Goal: Task Accomplishment & Management: Complete application form

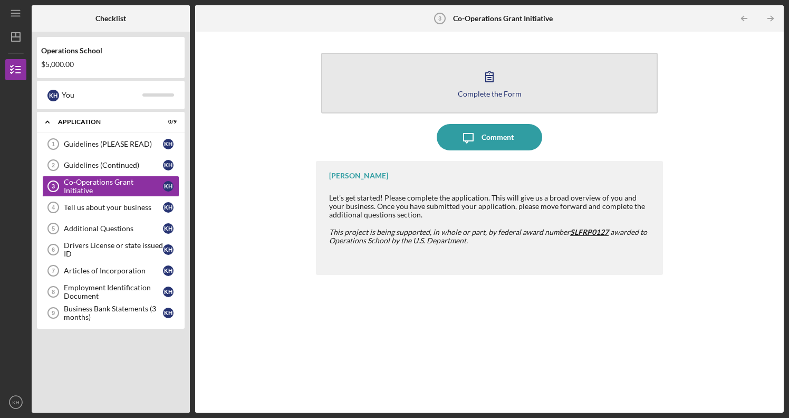
click at [493, 77] on icon "button" at bounding box center [489, 77] width 7 height 10
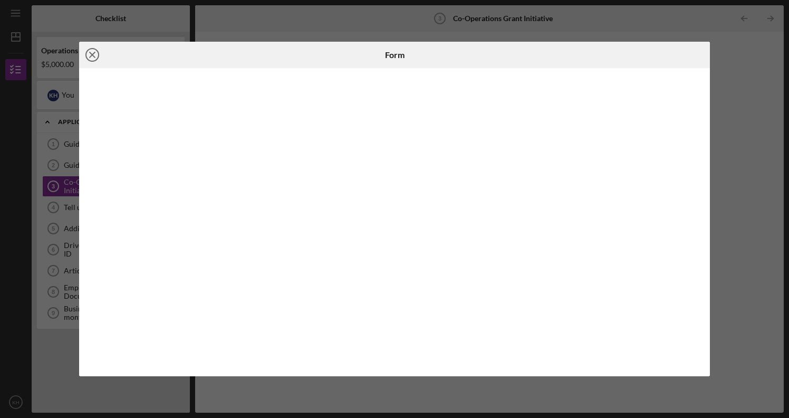
click at [94, 56] on icon "Icon/Close" at bounding box center [92, 55] width 26 height 26
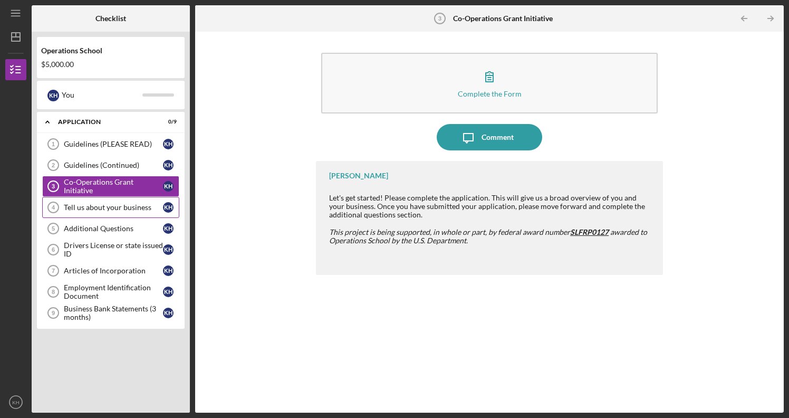
click at [106, 209] on div "Tell us about your business" at bounding box center [113, 207] width 99 height 8
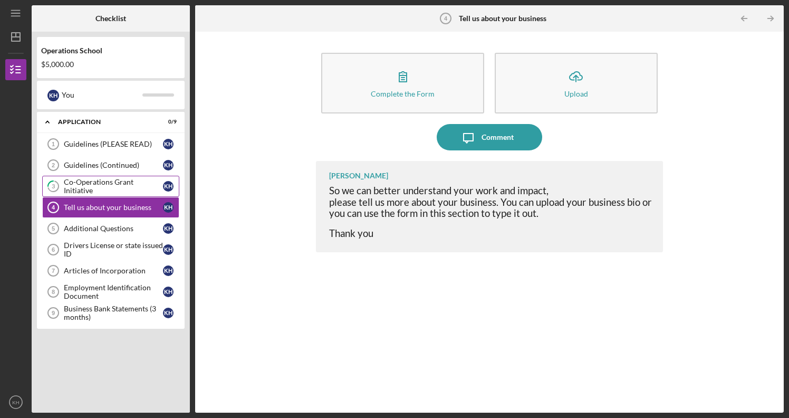
click at [121, 188] on div "Co-Operations Grant Initiative" at bounding box center [113, 186] width 99 height 17
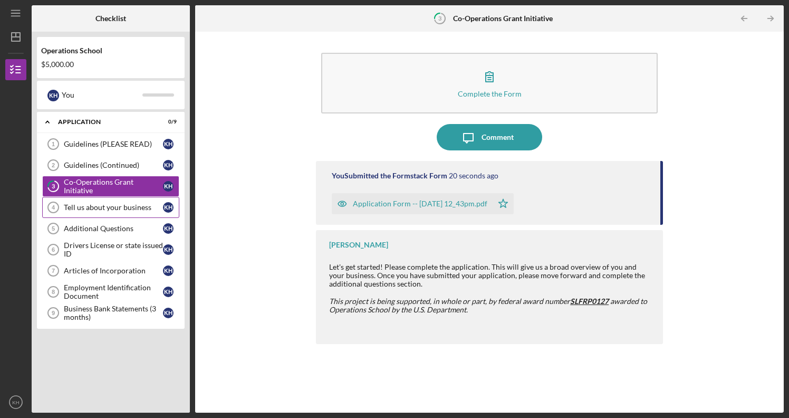
click at [108, 207] on div "Tell us about your business" at bounding box center [113, 207] width 99 height 8
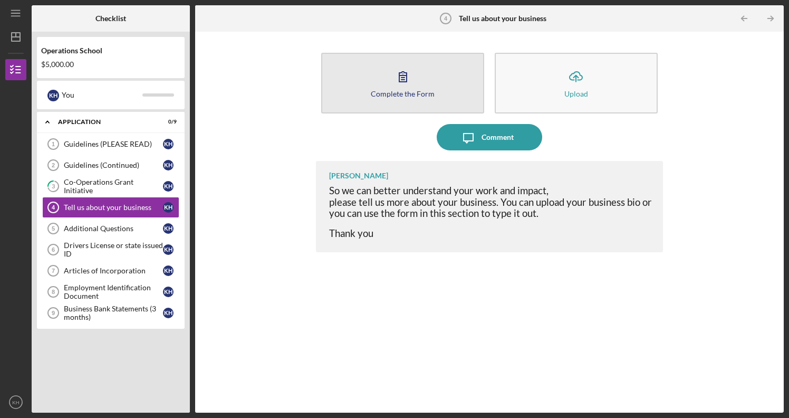
click at [414, 88] on icon "button" at bounding box center [403, 76] width 26 height 26
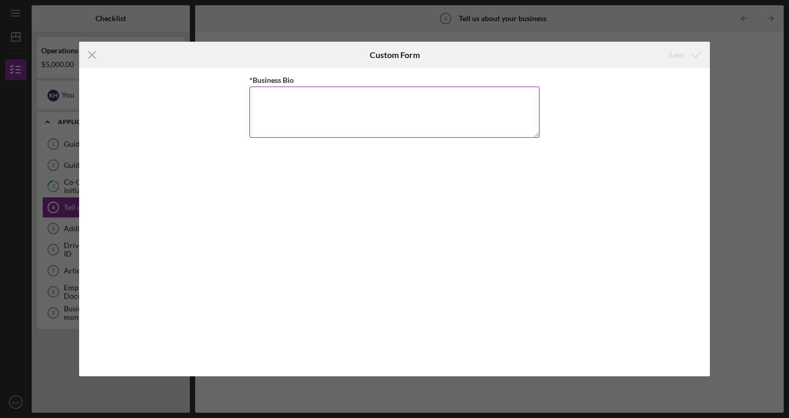
click at [260, 102] on textarea "*Business Bio" at bounding box center [395, 112] width 290 height 51
click at [263, 102] on textarea "*Business Bio" at bounding box center [395, 112] width 290 height 51
click at [261, 99] on textarea "*Business Bio" at bounding box center [395, 112] width 290 height 51
paste textarea "Overview: GETT SMART is a web-based and mobile learning platform developed by S…"
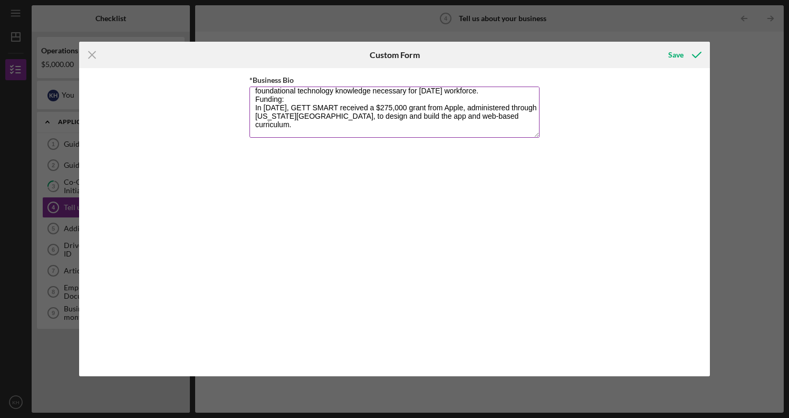
scroll to position [42, 0]
paste textarea "Market & Users: Initially launched in [GEOGRAPHIC_DATA], [US_STATE], targeting …"
type textarea "Loremips: DOLO SITAM co a eli-seddo eiu tempor incididu utlabore etdolorem al E…"
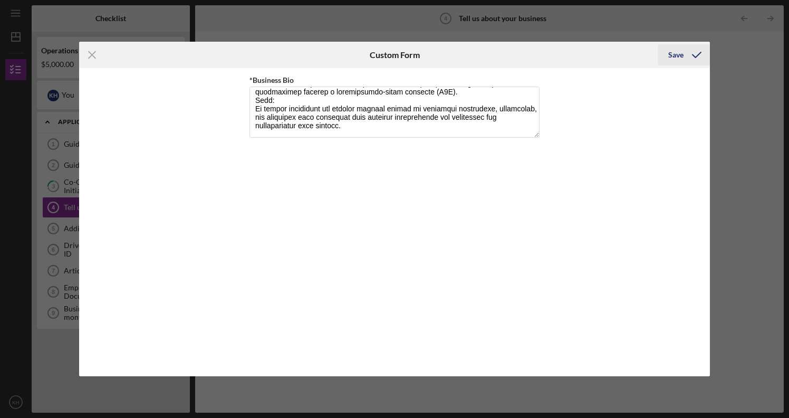
click at [676, 53] on div "Save" at bounding box center [676, 54] width 15 height 21
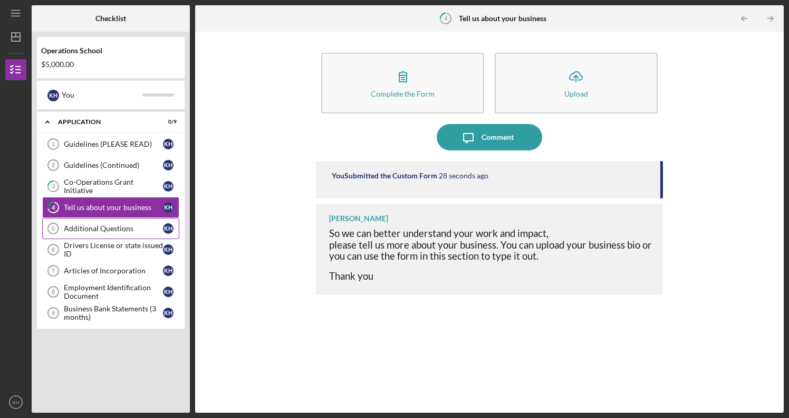
click at [126, 227] on div "Additional Questions" at bounding box center [113, 228] width 99 height 8
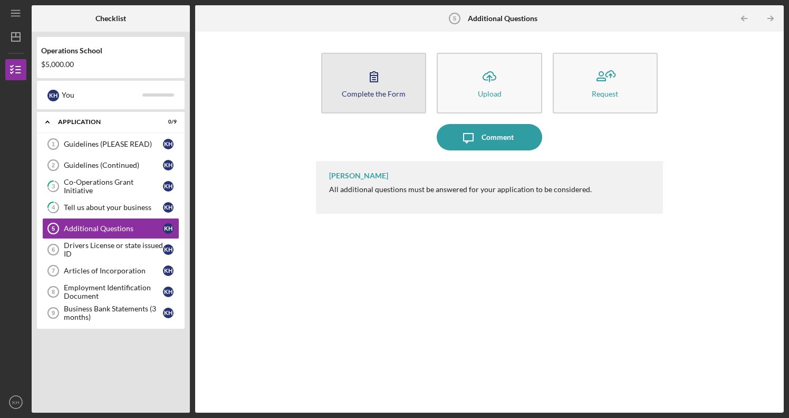
click at [399, 86] on button "Complete the Form Form" at bounding box center [373, 83] width 105 height 61
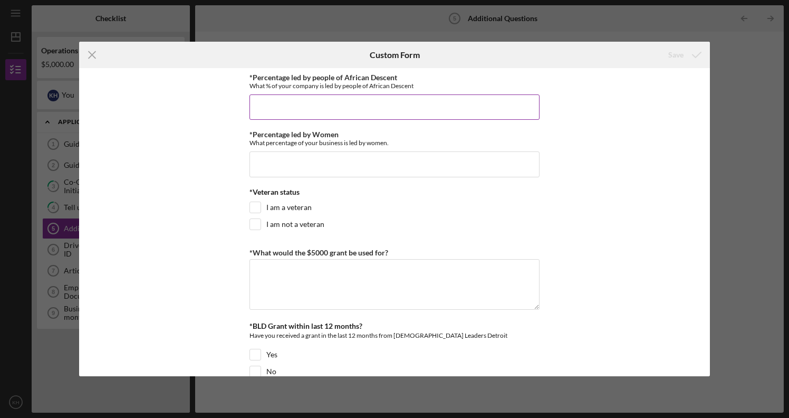
click at [272, 102] on input "*Percentage led by people of African Descent" at bounding box center [395, 106] width 290 height 25
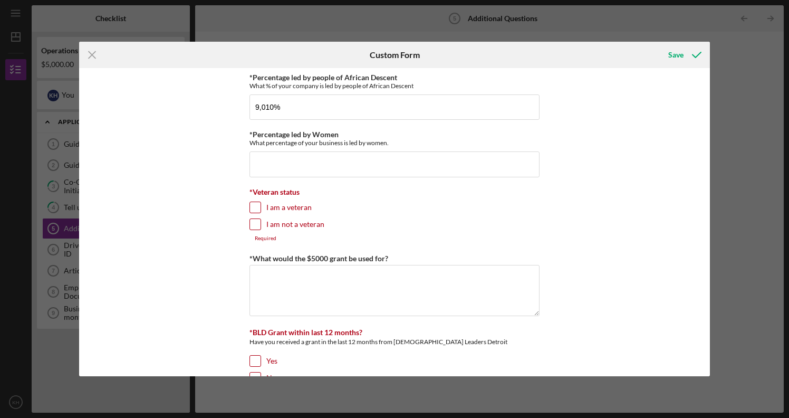
type input "9,010.00000%"
click at [253, 225] on input "I am not a veteran" at bounding box center [255, 224] width 11 height 11
checkbox input "true"
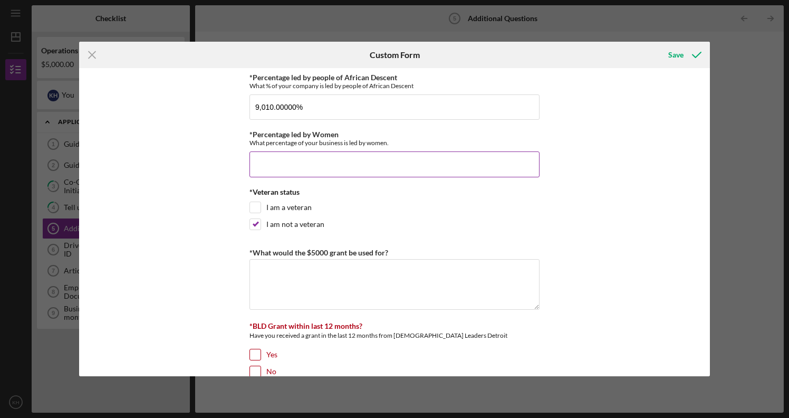
click at [257, 161] on input "*Percentage led by Women" at bounding box center [395, 163] width 290 height 25
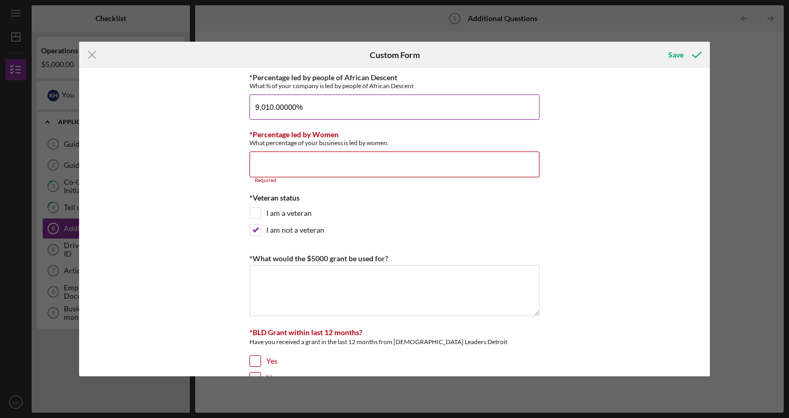
drag, startPoint x: 302, startPoint y: 107, endPoint x: 258, endPoint y: 110, distance: 44.0
click at [258, 110] on input "9,010.00000%" at bounding box center [395, 106] width 290 height 25
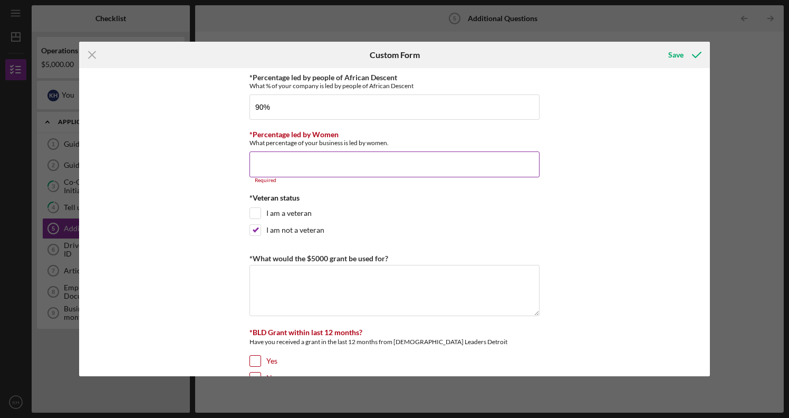
type input "90.00000%"
click at [268, 158] on input "*Percentage led by Women" at bounding box center [395, 163] width 290 height 25
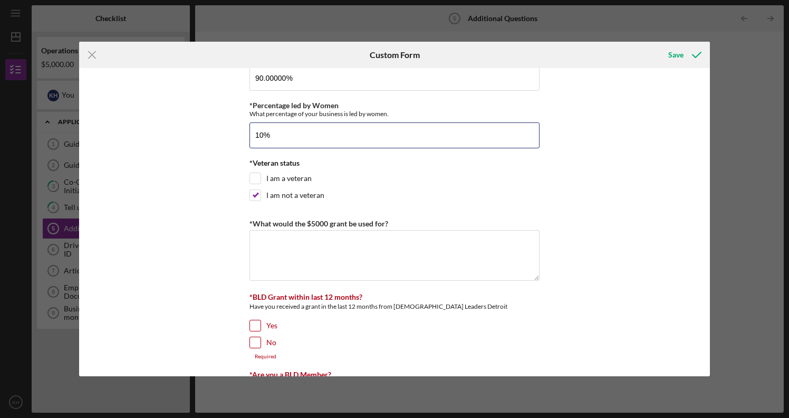
scroll to position [47, 0]
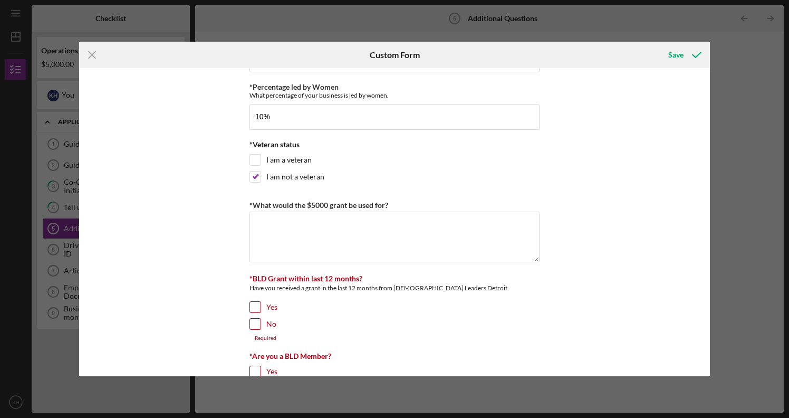
type input "10.00000%"
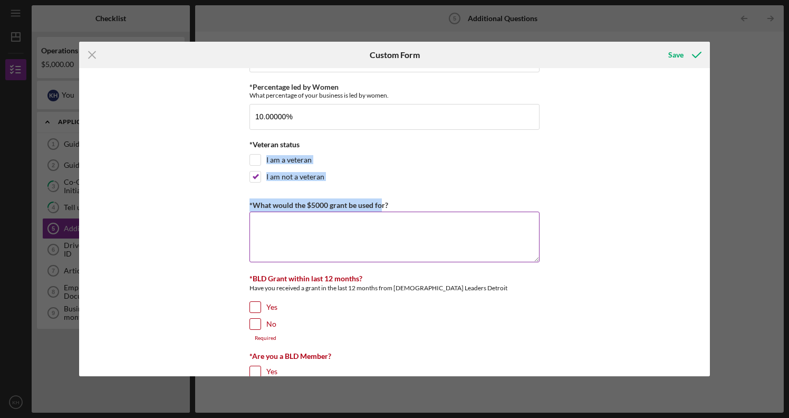
drag, startPoint x: 245, startPoint y: 205, endPoint x: 379, endPoint y: 206, distance: 133.5
click at [379, 206] on div "*Percentage led by people of African Descent What % of your company is led by p…" at bounding box center [395, 222] width 632 height 308
click at [379, 206] on label "*What would the $5000 grant be used for?" at bounding box center [319, 205] width 139 height 9
click at [379, 212] on textarea "*What would the $5000 grant be used for?" at bounding box center [395, 237] width 290 height 51
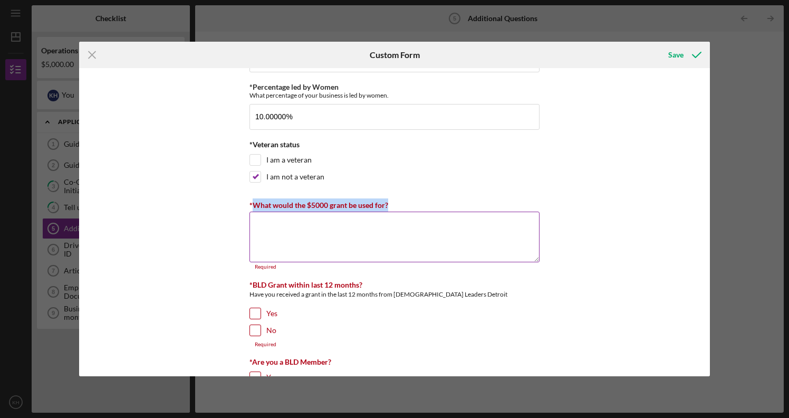
drag, startPoint x: 390, startPoint y: 202, endPoint x: 252, endPoint y: 206, distance: 138.3
click at [252, 206] on div "*What would the $5000 grant be used for?" at bounding box center [395, 204] width 290 height 13
copy label "What would the $5000 grant be used for?"
click at [267, 225] on textarea "*What would the $5000 grant be used for?" at bounding box center [395, 237] width 290 height 51
paste textarea "The $5,000 grant would be used to strengthen and expand the GETT SMART program’…"
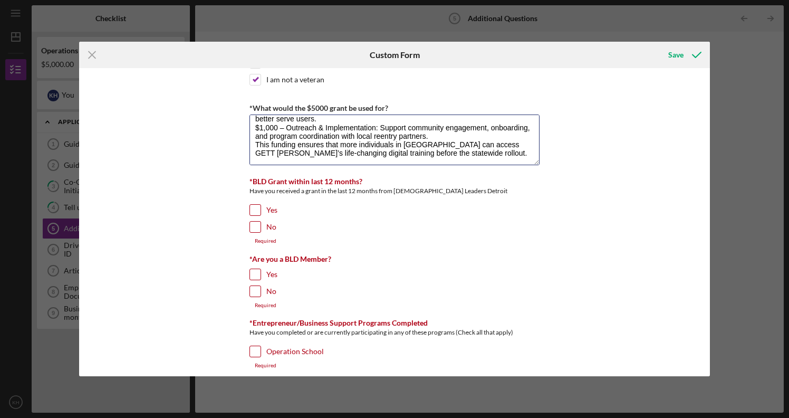
scroll to position [149, 0]
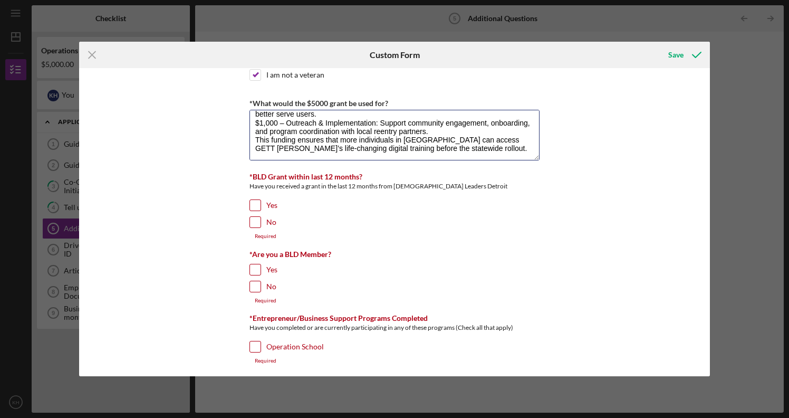
type textarea "The $5,000 grant would be used to strengthen and expand the GETT SMART program’…"
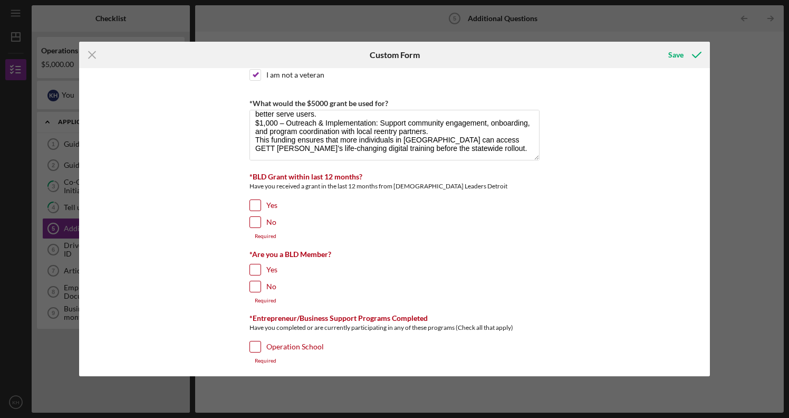
click at [254, 203] on input "Yes" at bounding box center [255, 205] width 11 height 11
checkbox input "true"
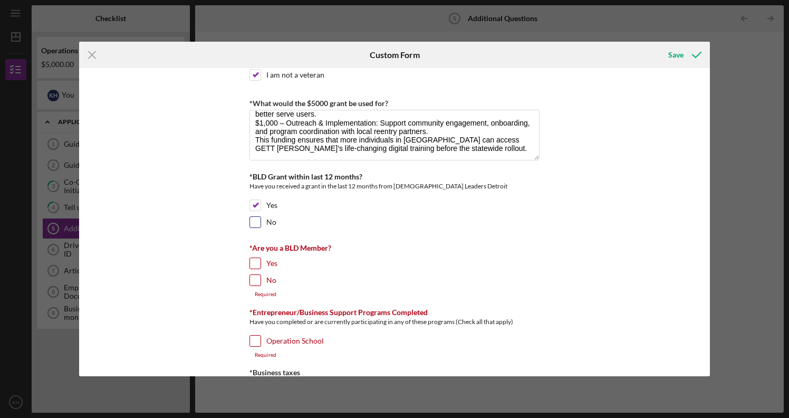
click at [253, 223] on input "No" at bounding box center [255, 222] width 11 height 11
checkbox input "true"
click at [260, 203] on div "Yes" at bounding box center [395, 207] width 290 height 17
click at [256, 201] on input "Yes" at bounding box center [255, 205] width 11 height 11
checkbox input "false"
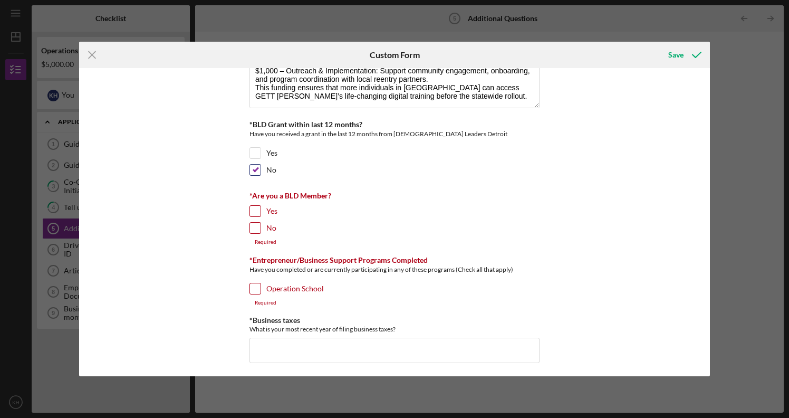
scroll to position [204, 0]
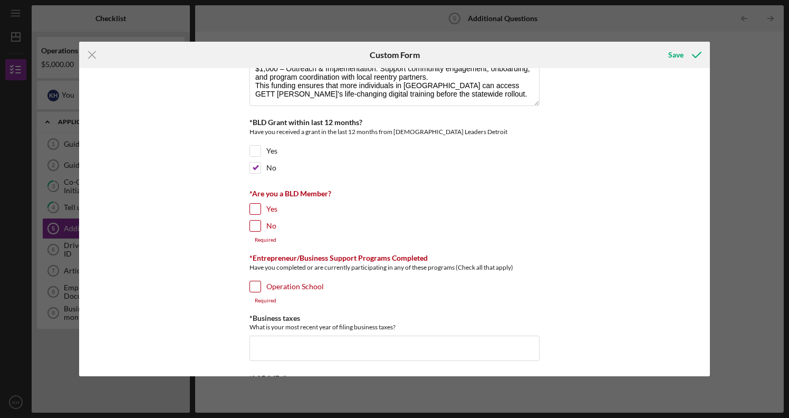
click at [260, 209] on div "Yes" at bounding box center [395, 211] width 290 height 17
click at [253, 208] on input "Yes" at bounding box center [255, 209] width 11 height 11
checkbox input "true"
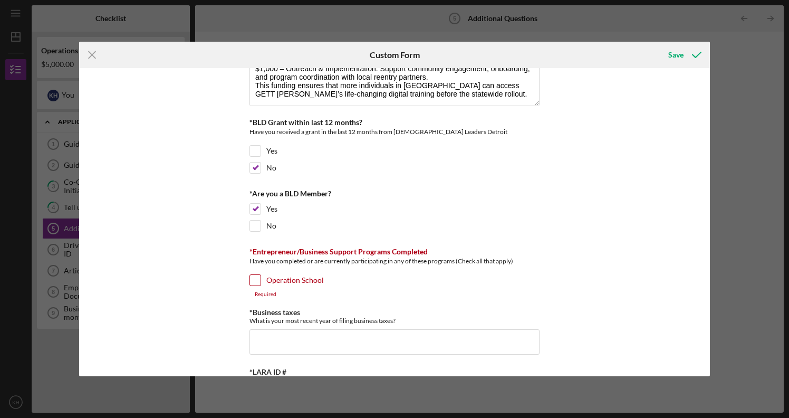
click at [254, 279] on input "Operation School" at bounding box center [255, 280] width 11 height 11
checkbox input "true"
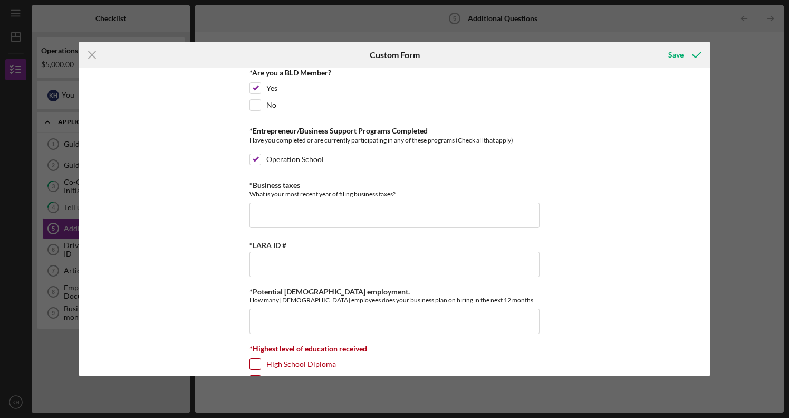
scroll to position [330, 0]
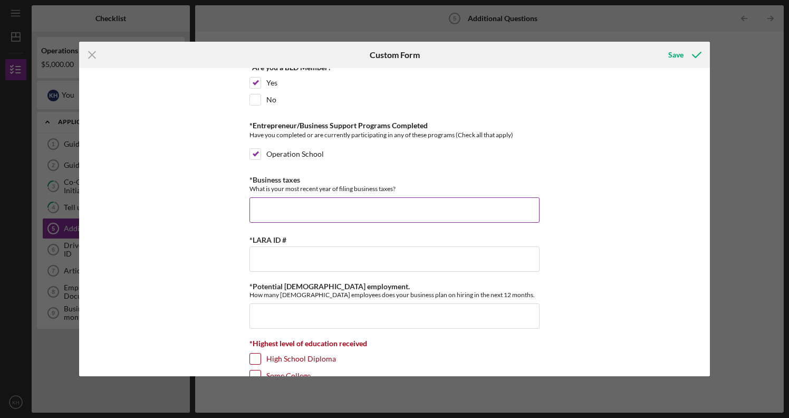
click at [261, 206] on input "*Business taxes" at bounding box center [395, 209] width 290 height 25
type input "Have not filed yet"
click at [276, 262] on input "*LARA ID #" at bounding box center [395, 258] width 290 height 25
click at [275, 252] on input "29" at bounding box center [395, 258] width 290 height 25
click at [259, 260] on input "9" at bounding box center [395, 258] width 290 height 25
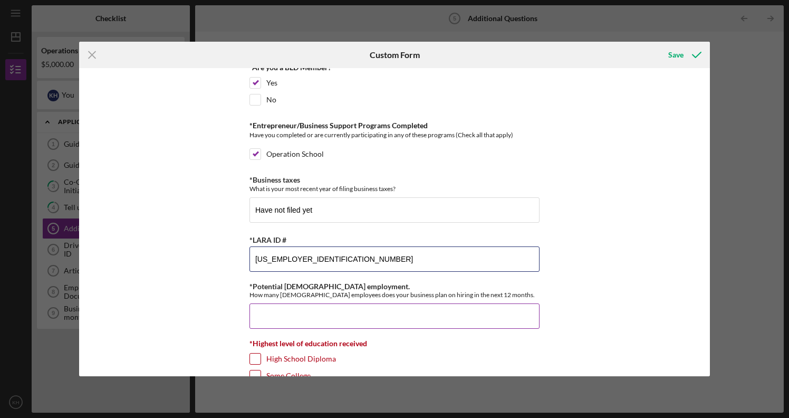
type input "[US_EMPLOYER_IDENTIFICATION_NUMBER]"
click at [283, 320] on input "*Potential [DEMOGRAPHIC_DATA] employment." at bounding box center [395, 315] width 290 height 25
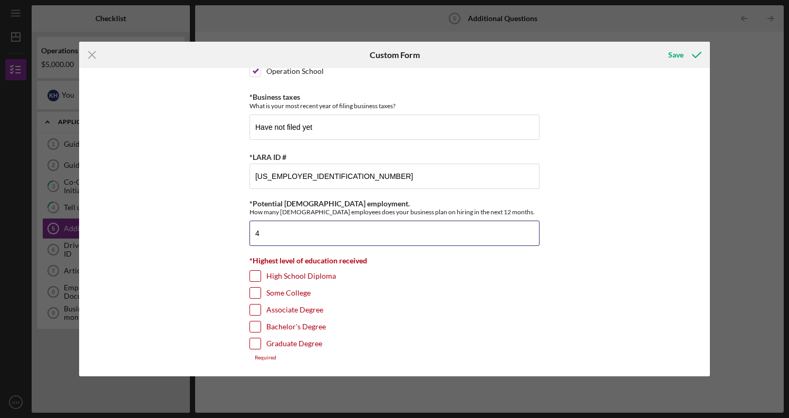
scroll to position [412, 0]
type input "4"
click at [253, 291] on input "Some College" at bounding box center [255, 294] width 11 height 11
checkbox input "true"
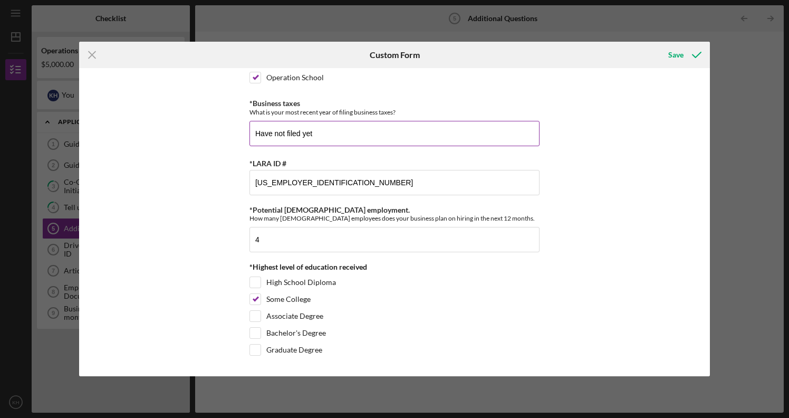
scroll to position [406, 0]
click at [677, 55] on div "Save" at bounding box center [676, 54] width 15 height 21
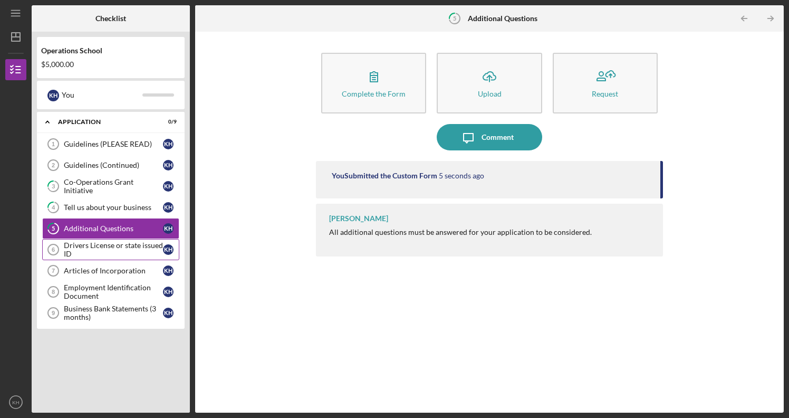
click at [111, 247] on div "Drivers License or state issued ID" at bounding box center [113, 249] width 99 height 17
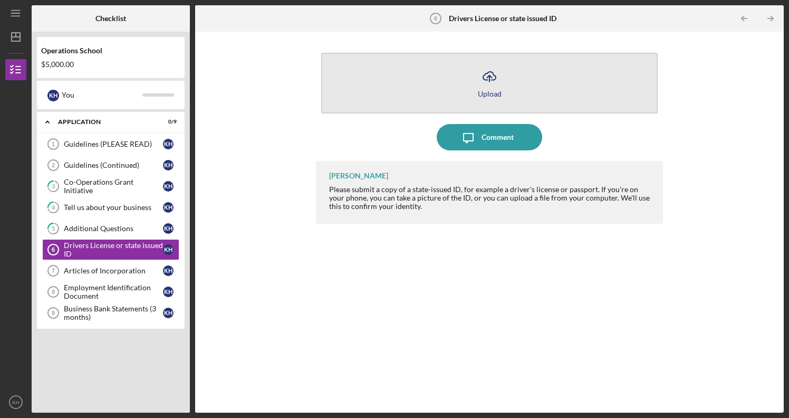
click at [501, 70] on icon "Icon/Upload" at bounding box center [489, 76] width 26 height 26
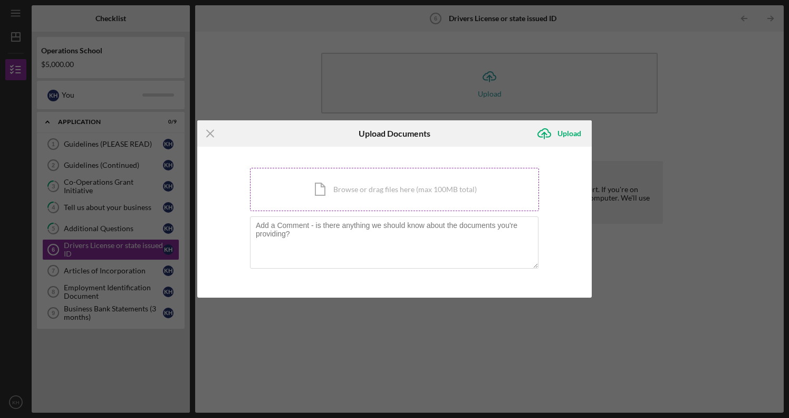
click at [336, 189] on div "Icon/Document Browse or drag files here (max 100MB total) Tap to choose files o…" at bounding box center [394, 189] width 289 height 43
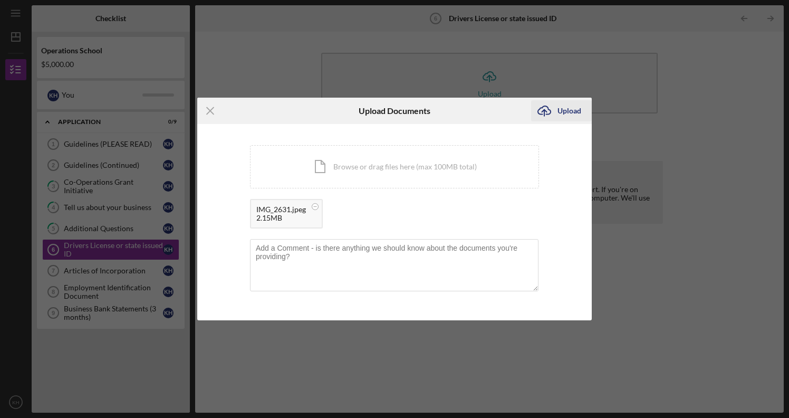
click at [547, 112] on polyline "submit" at bounding box center [544, 111] width 5 height 3
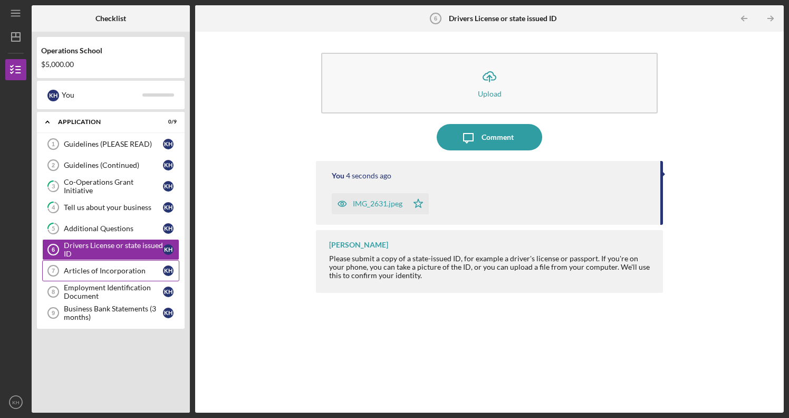
click at [117, 270] on div "Articles of Incorporation" at bounding box center [113, 270] width 99 height 8
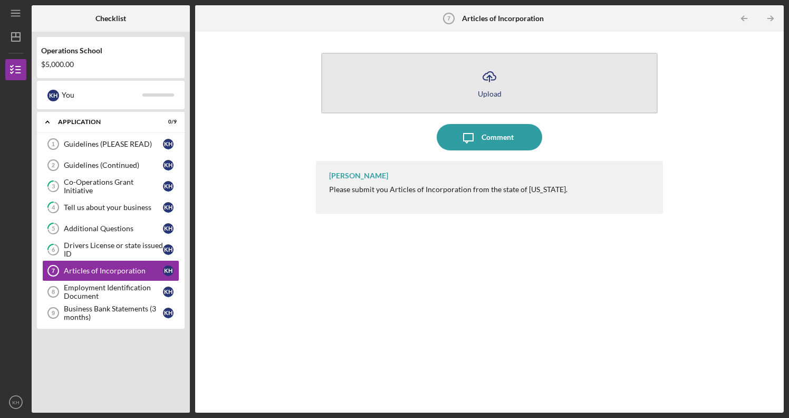
click at [499, 81] on icon "Icon/Upload" at bounding box center [489, 76] width 26 height 26
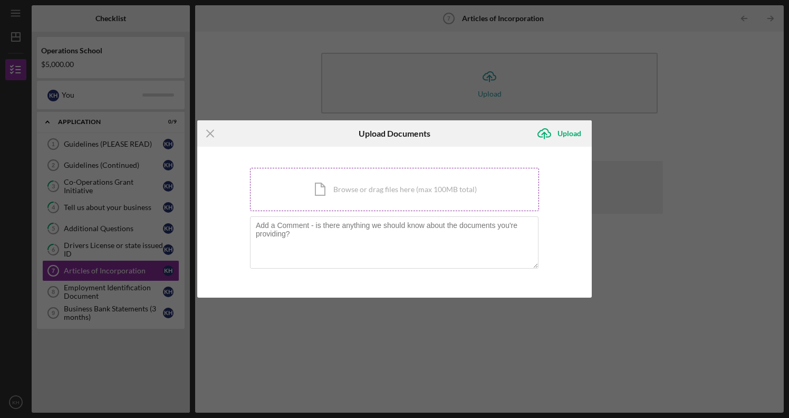
drag, startPoint x: 316, startPoint y: 194, endPoint x: 306, endPoint y: 196, distance: 10.1
click at [306, 196] on div "Icon/Document Browse or drag files here (max 100MB total) Tap to choose files o…" at bounding box center [394, 189] width 289 height 43
